Goal: Contribute content

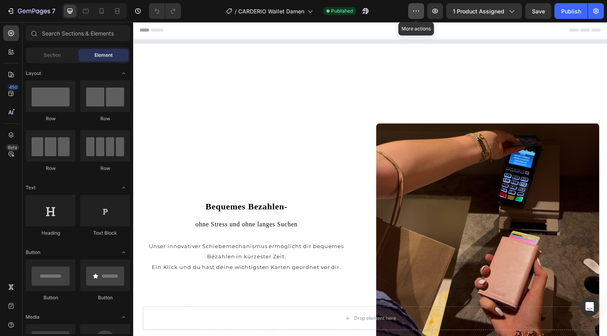
click at [415, 6] on button "button" at bounding box center [416, 11] width 16 height 16
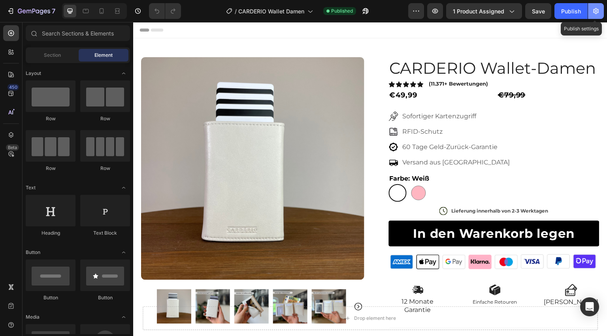
click at [597, 13] on icon "button" at bounding box center [596, 11] width 6 height 6
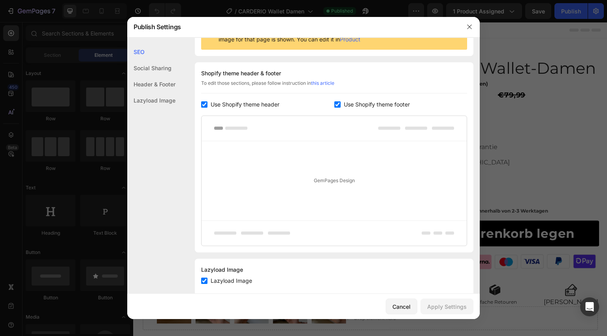
scroll to position [114, 0]
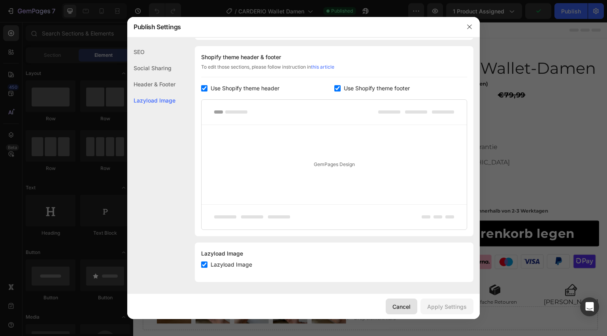
click at [408, 308] on div "Cancel" at bounding box center [401, 307] width 18 height 8
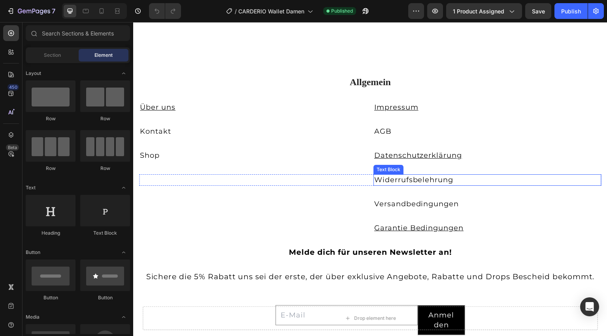
scroll to position [1997, 0]
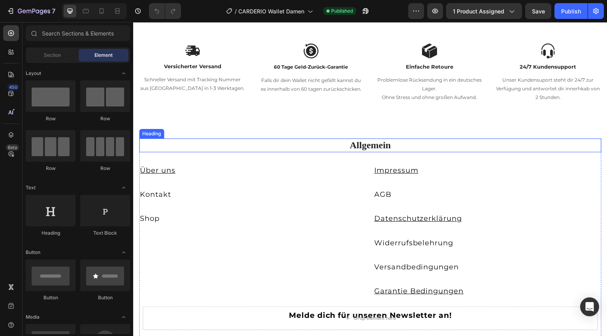
click at [481, 140] on div "Allgemein Heading Über uns Text Block Impressum Text Block Row Kontakt Text Blo…" at bounding box center [370, 292] width 474 height 370
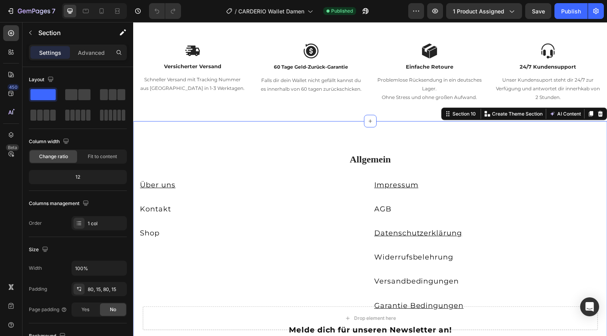
click at [478, 152] on div "Allgemein Heading Über uns Text Block Impressum Text Block Row Kontakt Text Blo…" at bounding box center [370, 306] width 474 height 370
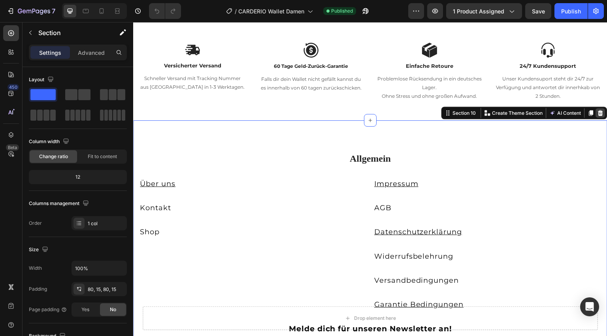
click at [599, 114] on icon at bounding box center [600, 113] width 6 height 6
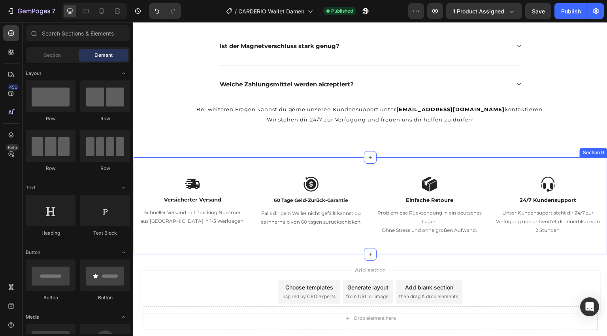
scroll to position [1833, 0]
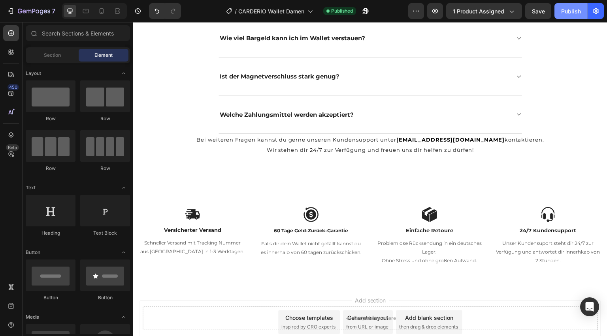
click at [563, 14] on div "Publish" at bounding box center [571, 11] width 20 height 8
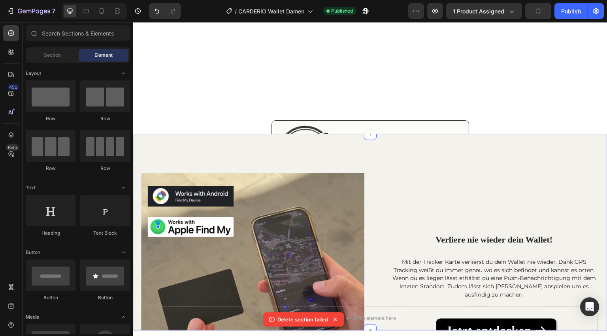
scroll to position [1268, 0]
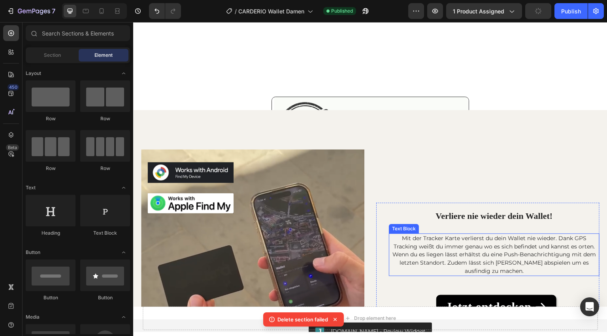
click at [477, 244] on span "Mit der Tracker Karte verlierst du dein Wallet nie wieder. Dank GPS Tracking we…" at bounding box center [493, 242] width 201 height 15
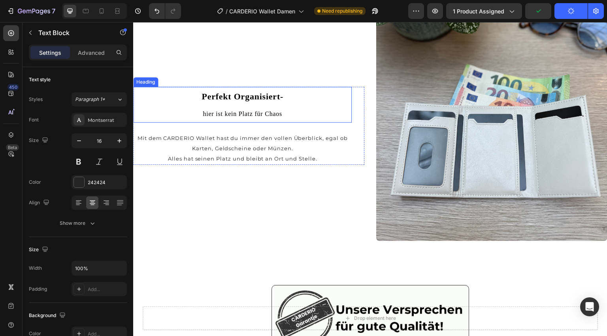
scroll to position [1047, 0]
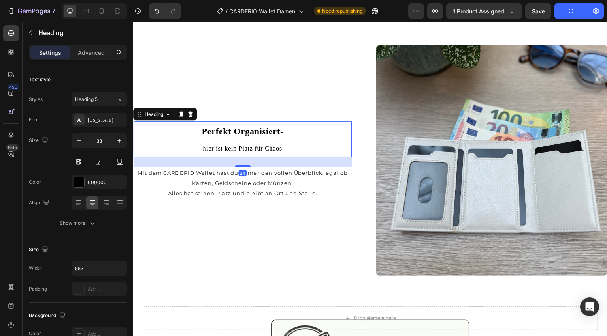
click at [246, 130] on strong "Perfekt Organisiert-" at bounding box center [242, 131] width 82 height 10
